Goal: Task Accomplishment & Management: Complete application form

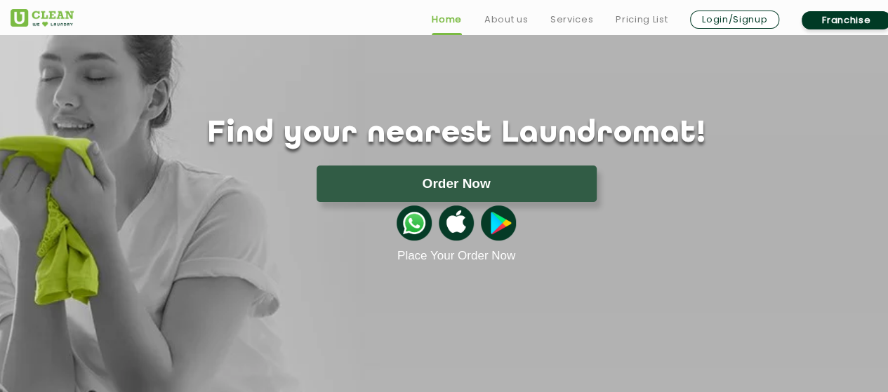
scroll to position [65, 0]
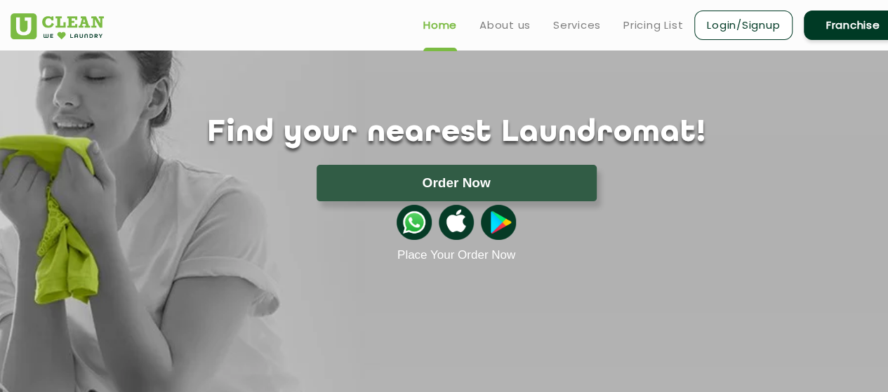
click at [331, 18] on div "Home About us Services Pricing List Login/Signup Franchise" at bounding box center [456, 23] width 912 height 38
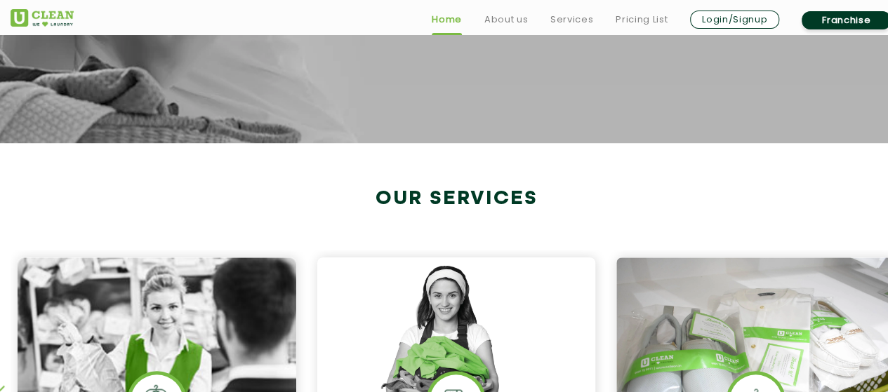
scroll to position [415, 0]
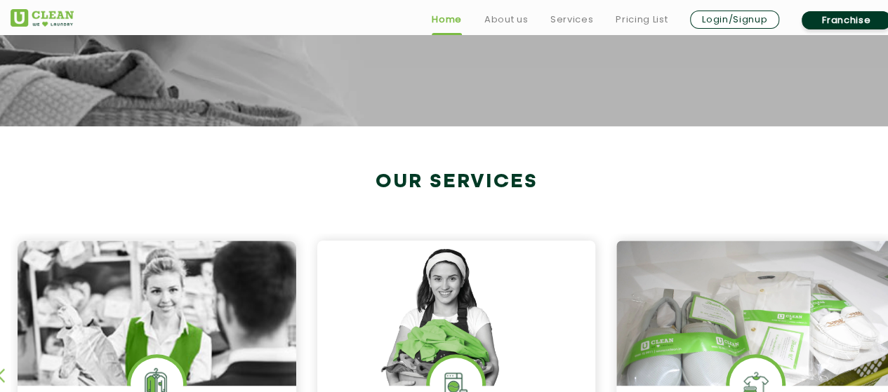
click at [846, 20] on link "Franchise" at bounding box center [845, 20] width 89 height 18
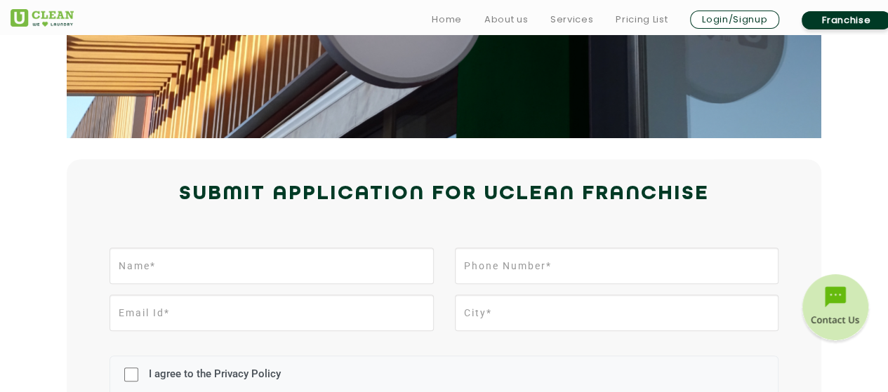
scroll to position [281, 0]
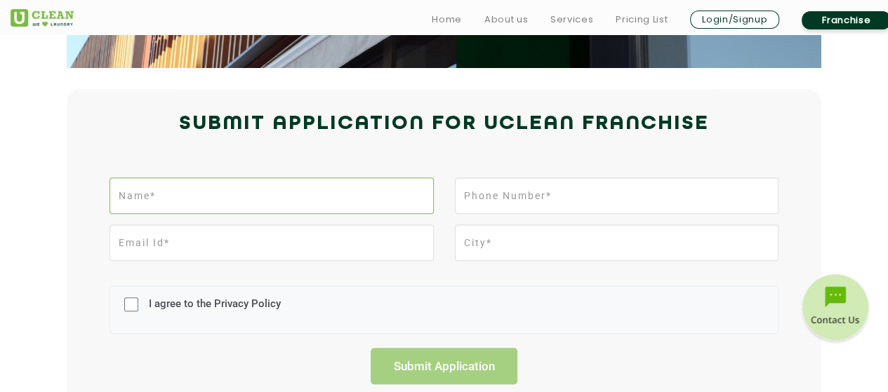
click at [278, 196] on input "text" at bounding box center [270, 196] width 323 height 36
type input "[PERSON_NAME]"
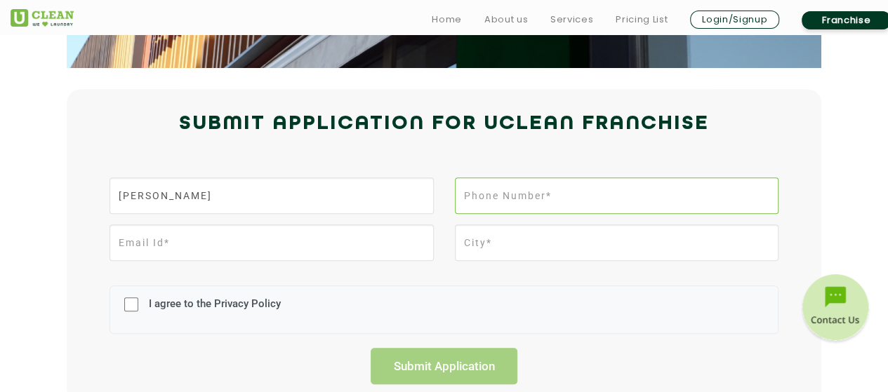
click at [483, 199] on input "tel" at bounding box center [616, 196] width 323 height 36
type input "09561165511"
type input "Pune"
click at [386, 246] on input "email" at bounding box center [270, 243] width 323 height 36
click at [373, 254] on input "email" at bounding box center [270, 243] width 323 height 36
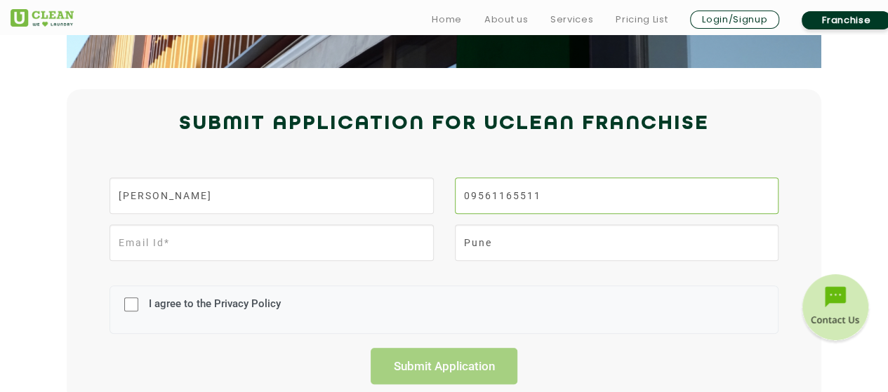
click at [467, 197] on input "09561165511" at bounding box center [616, 196] width 323 height 36
type input "9561165511"
click at [220, 252] on input "email" at bounding box center [270, 243] width 323 height 36
type input "[PERSON_NAME][EMAIL_ADDRESS][PERSON_NAME][DOMAIN_NAME]"
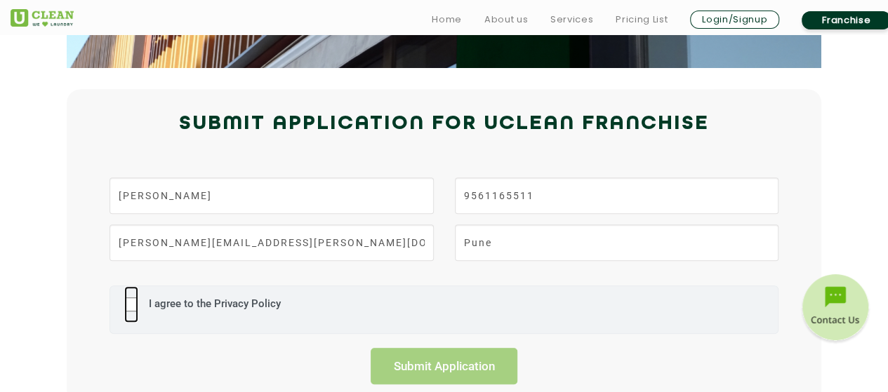
click at [134, 308] on input "I agree to the Privacy Policy" at bounding box center [131, 304] width 14 height 36
checkbox input "true"
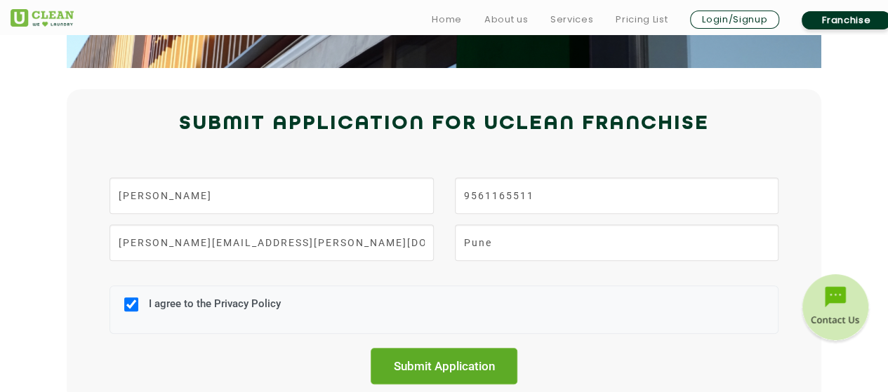
click at [467, 361] on input "Submit Application" at bounding box center [443, 366] width 147 height 36
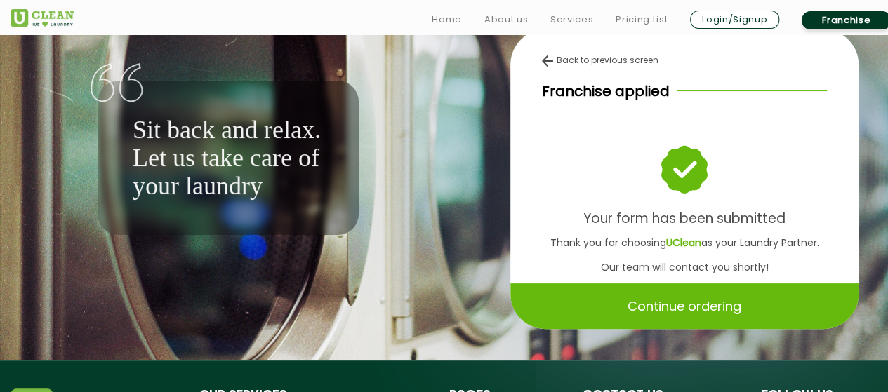
scroll to position [70, 0]
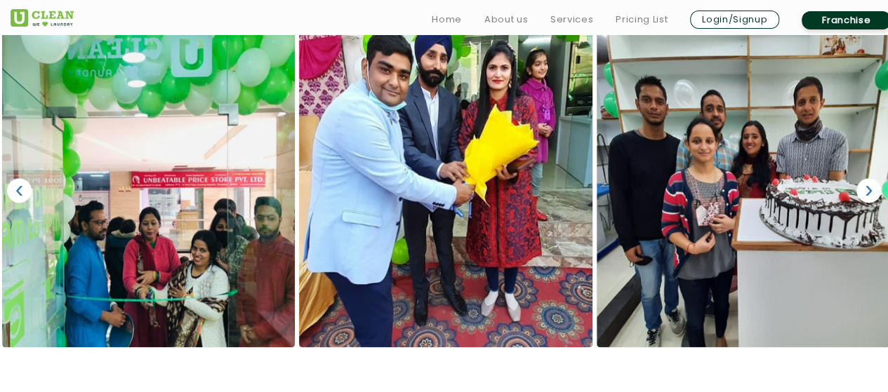
scroll to position [935, 0]
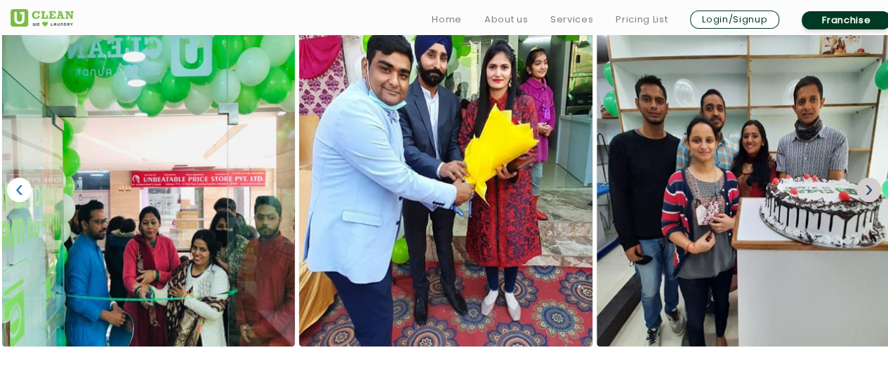
click at [860, 180] on link "›" at bounding box center [868, 190] width 25 height 25
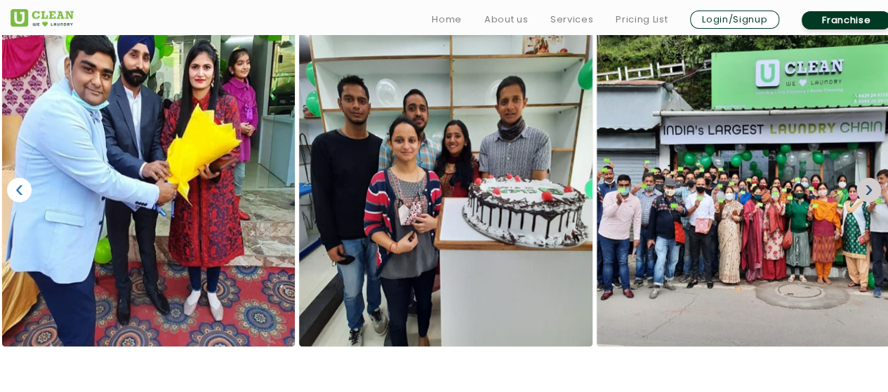
click at [860, 180] on link "›" at bounding box center [868, 190] width 25 height 25
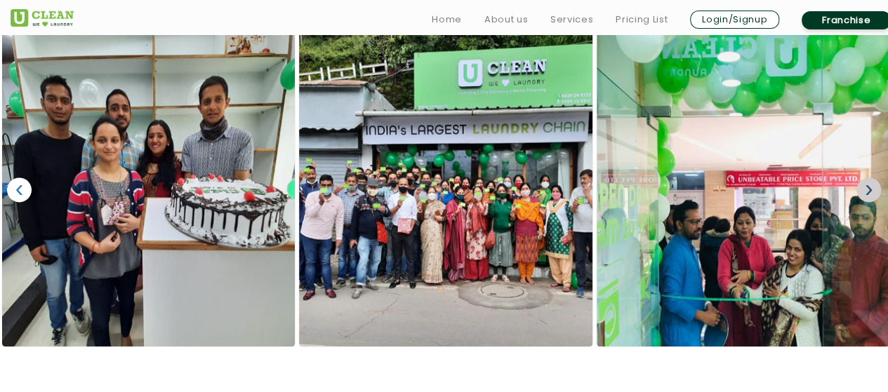
click at [867, 185] on link "›" at bounding box center [868, 190] width 25 height 25
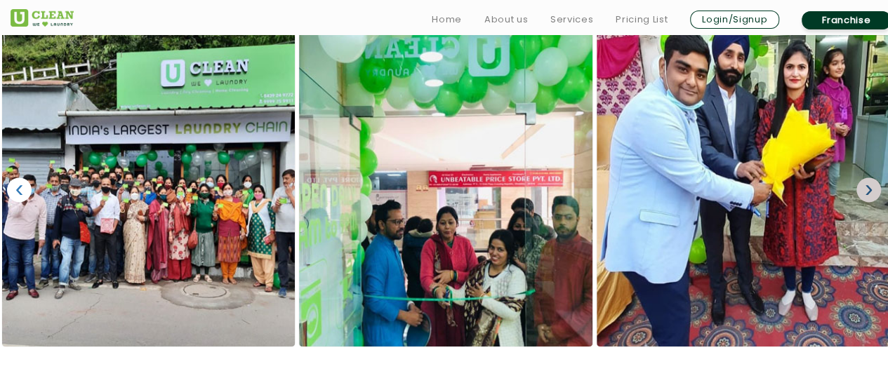
click at [867, 185] on link "›" at bounding box center [868, 190] width 25 height 25
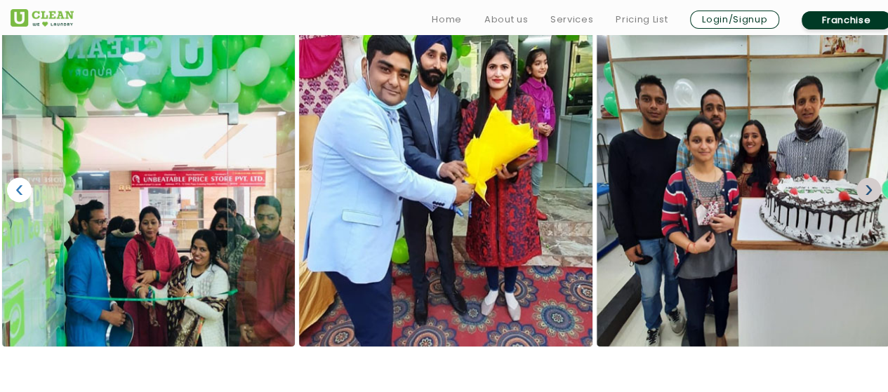
click at [867, 185] on link "›" at bounding box center [868, 190] width 25 height 25
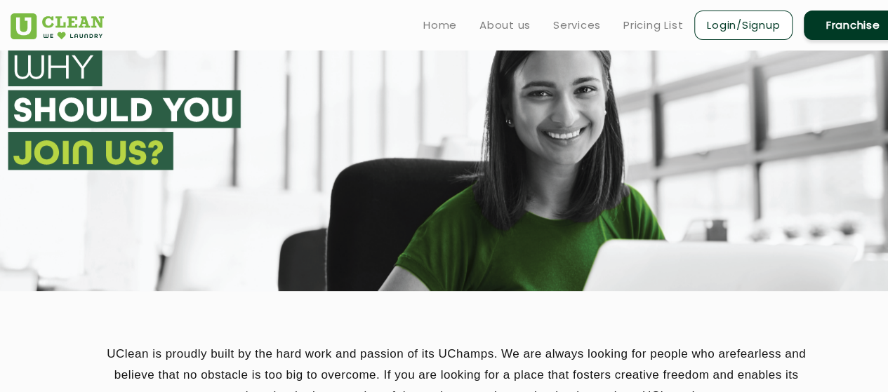
scroll to position [0, 0]
